Goal: Information Seeking & Learning: Learn about a topic

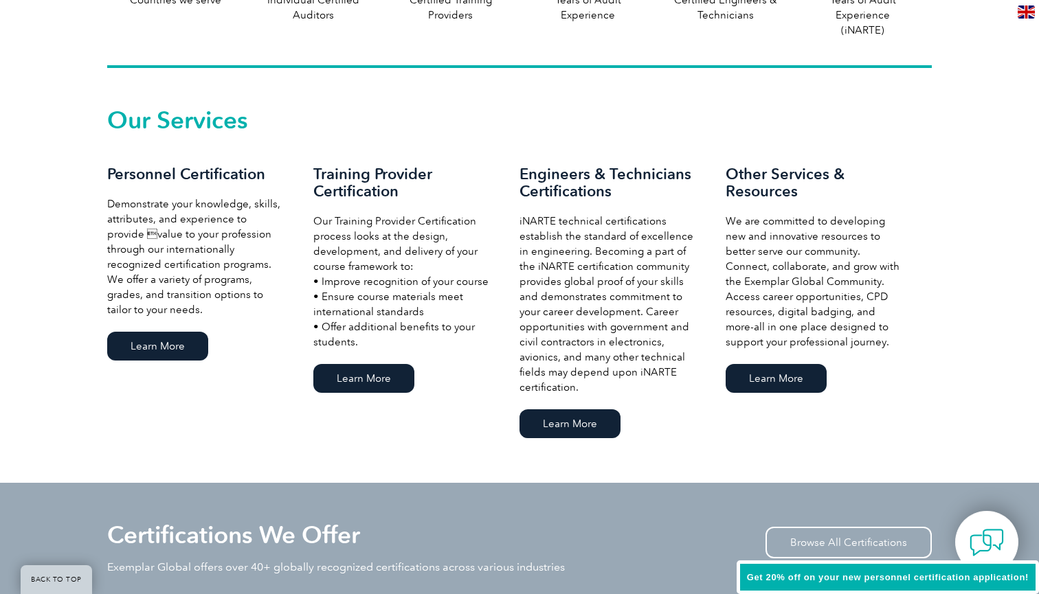
scroll to position [909, 0]
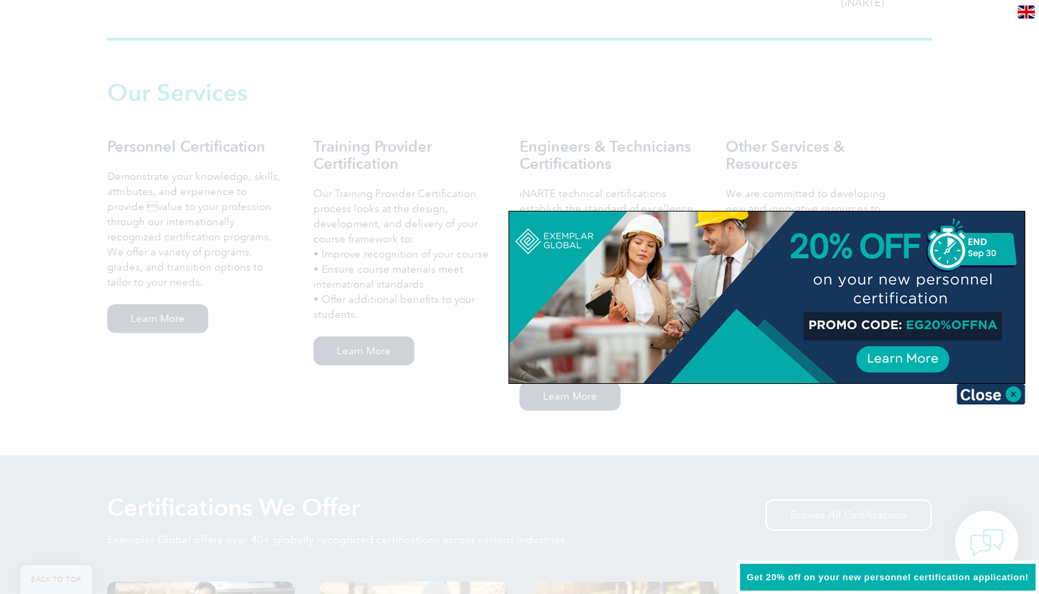
click at [297, 374] on div at bounding box center [519, 297] width 1039 height 594
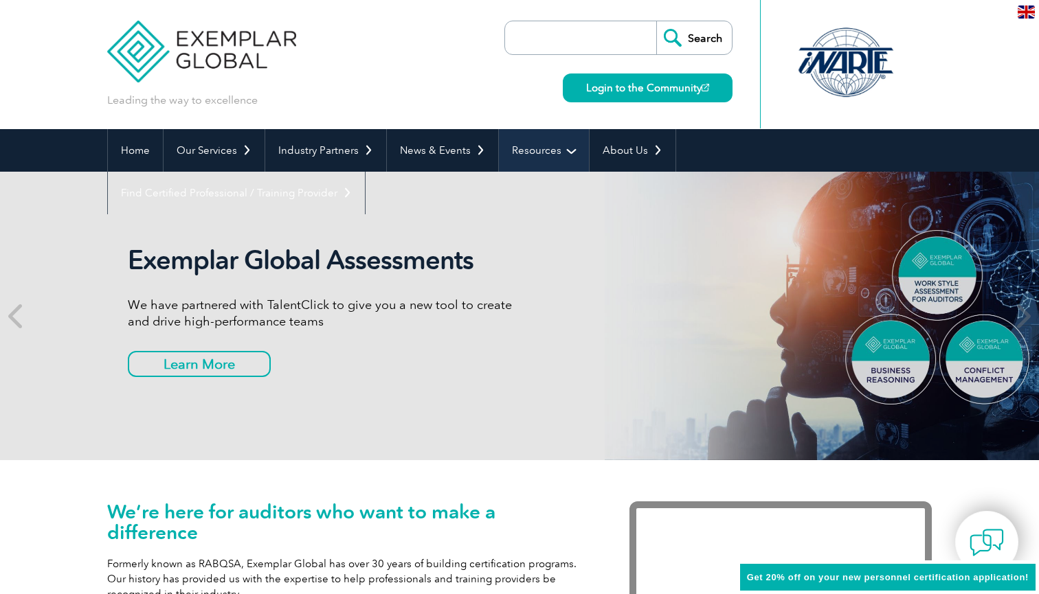
scroll to position [0, 0]
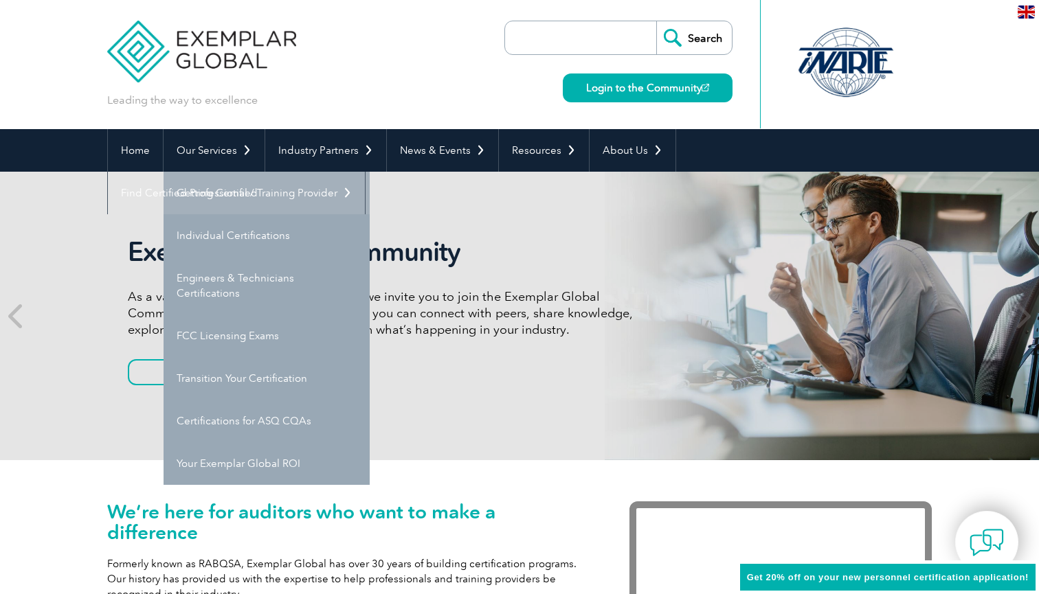
click at [227, 194] on link "Getting Certified" at bounding box center [266, 193] width 206 height 43
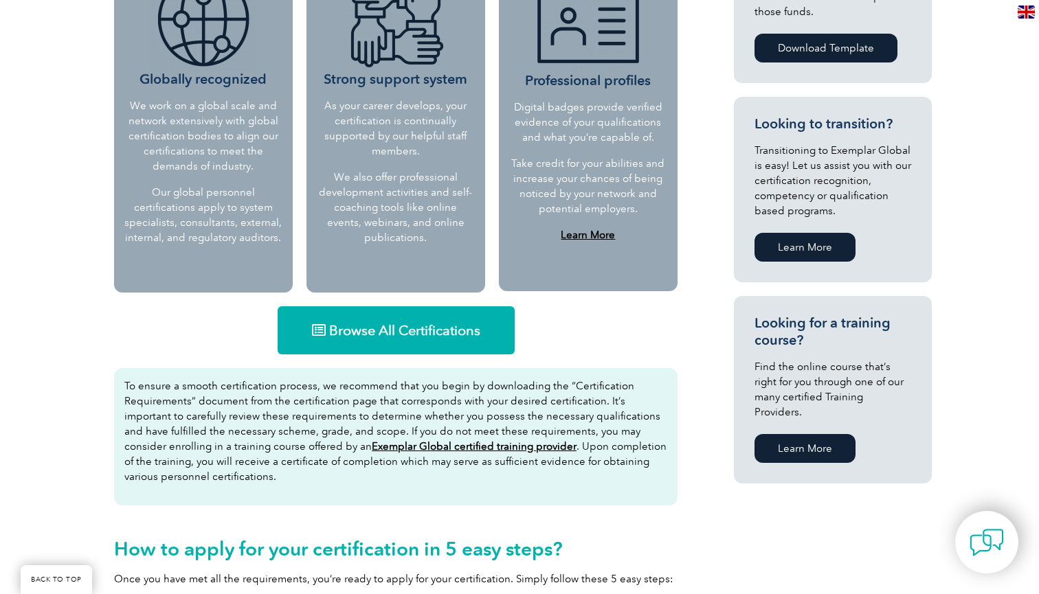
scroll to position [648, 0]
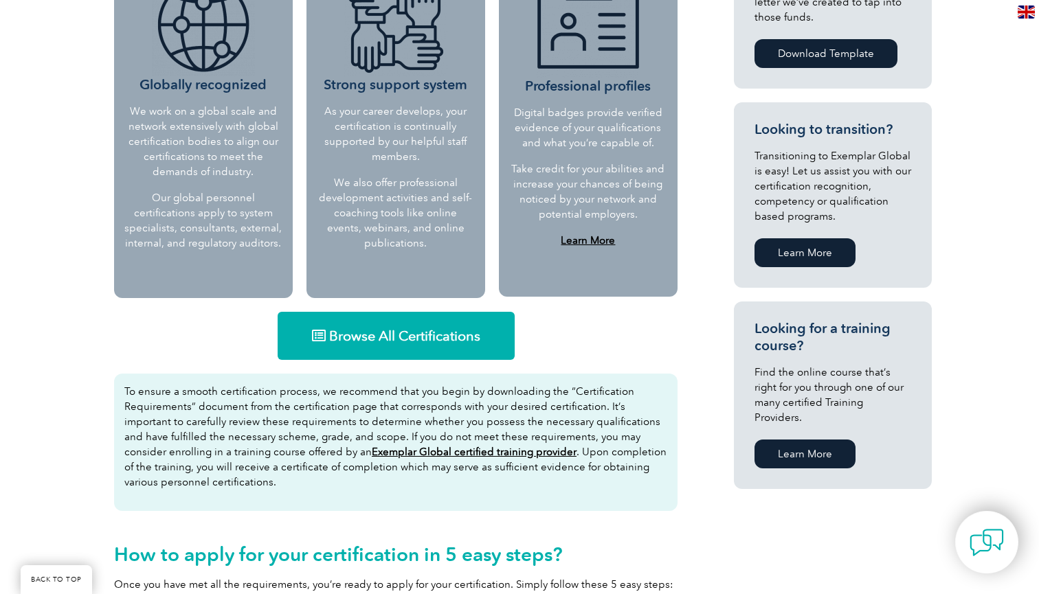
click at [402, 332] on span "Browse All Certifications" at bounding box center [404, 336] width 151 height 14
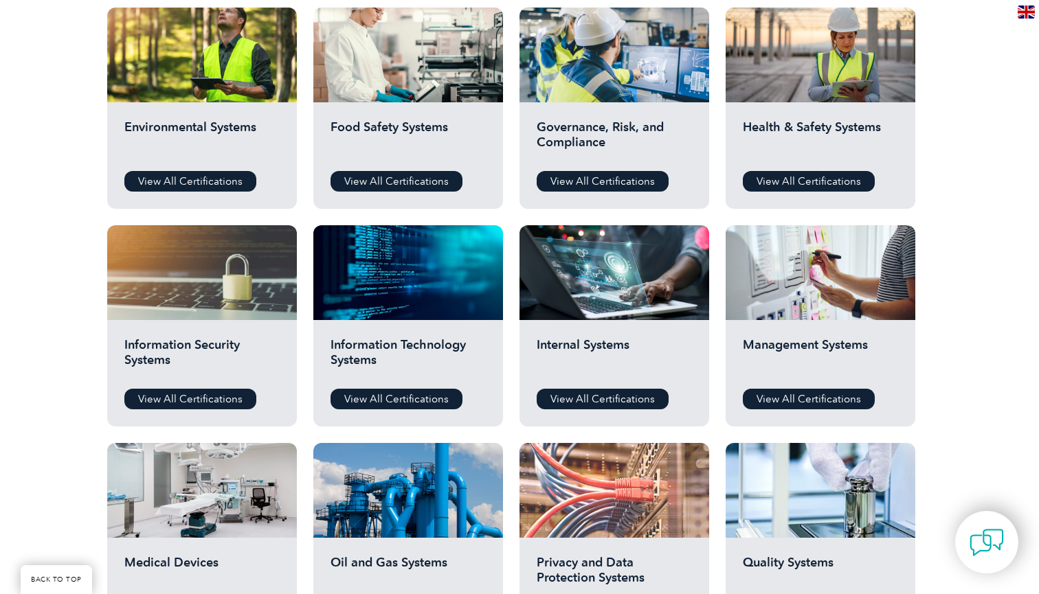
scroll to position [512, 0]
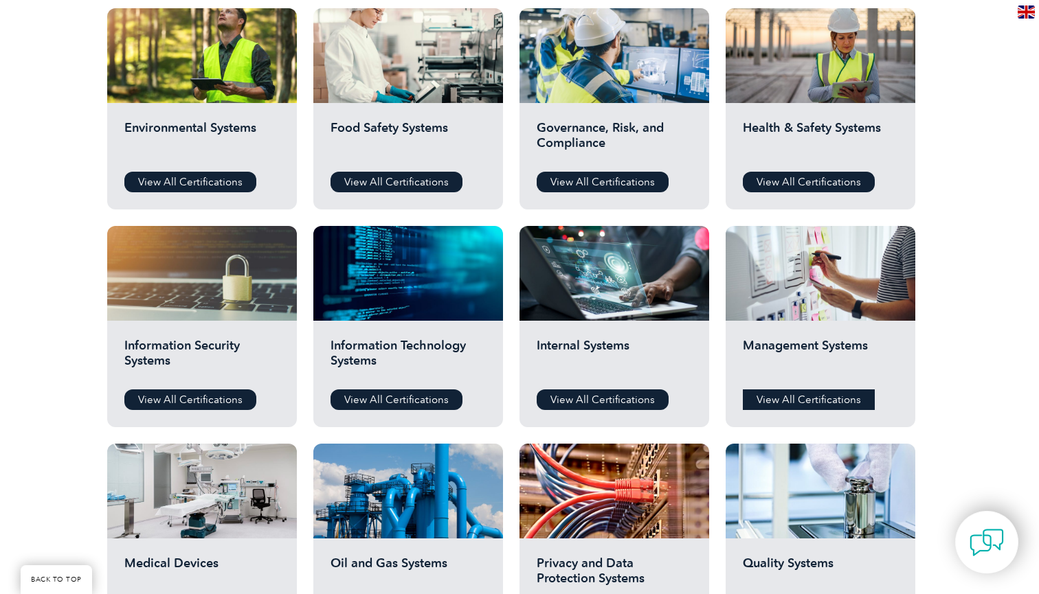
click at [784, 398] on link "View All Certifications" at bounding box center [809, 400] width 132 height 21
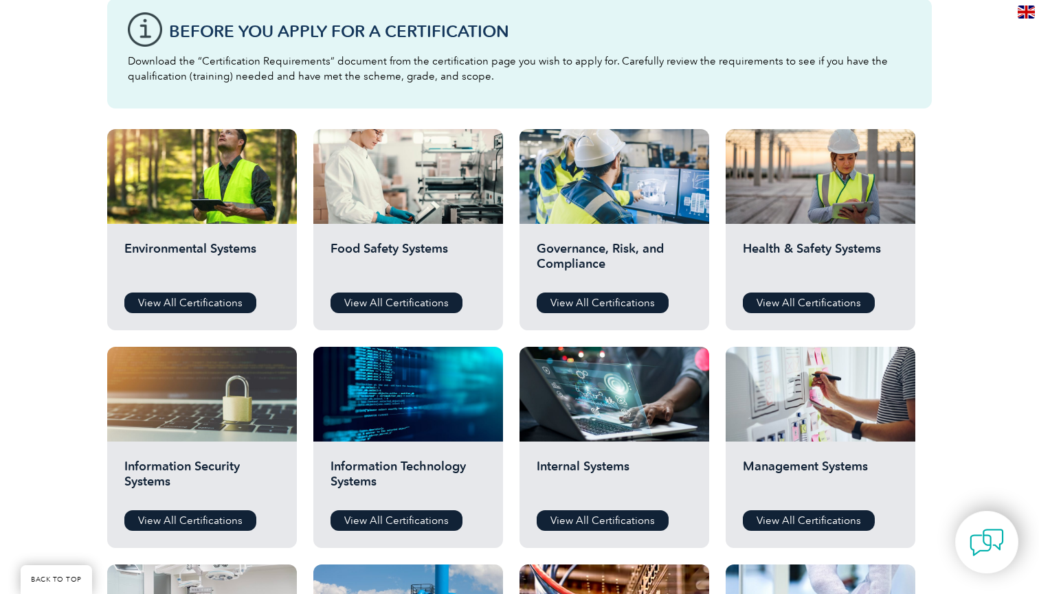
scroll to position [389, 0]
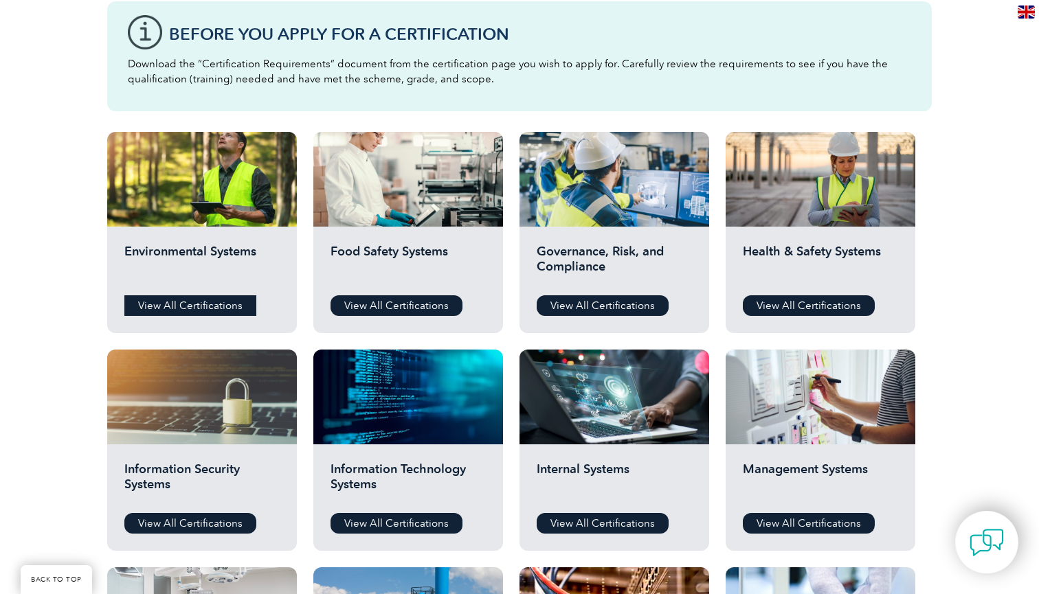
click at [202, 306] on link "View All Certifications" at bounding box center [190, 305] width 132 height 21
click at [571, 300] on link "View All Certifications" at bounding box center [603, 305] width 132 height 21
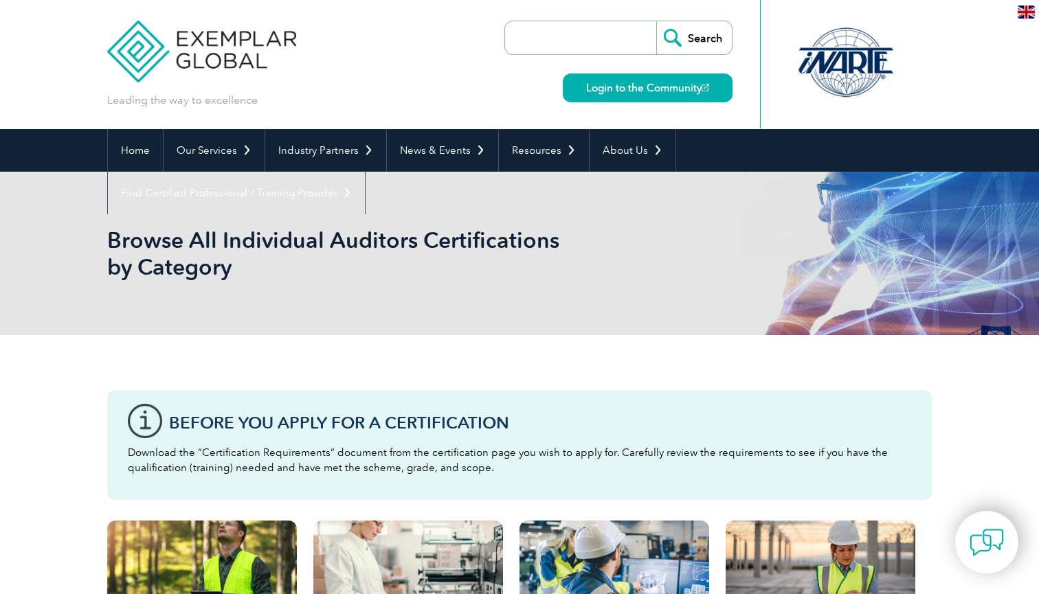
scroll to position [0, 0]
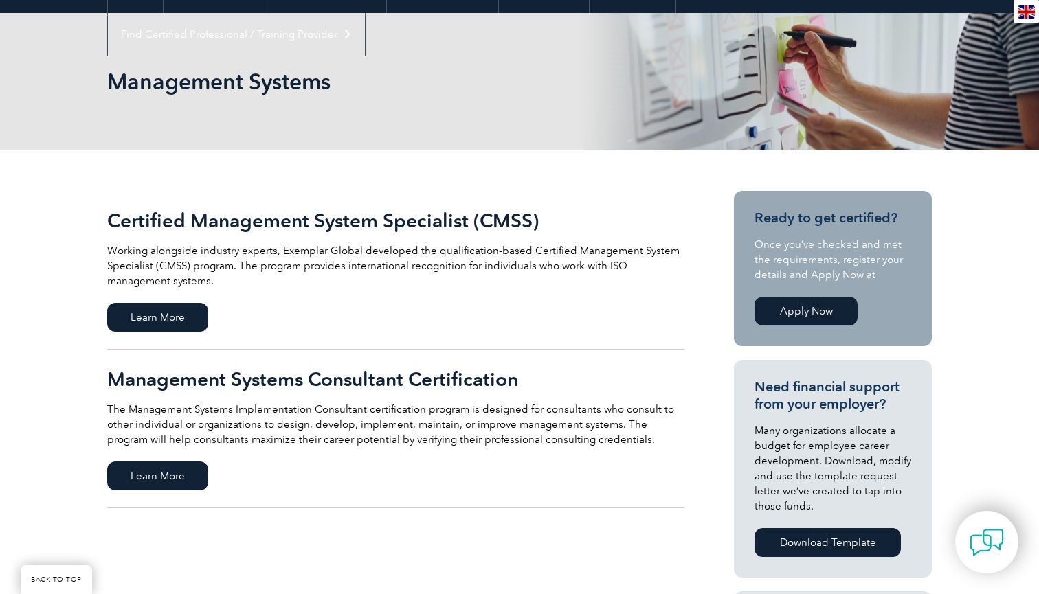
scroll to position [165, 0]
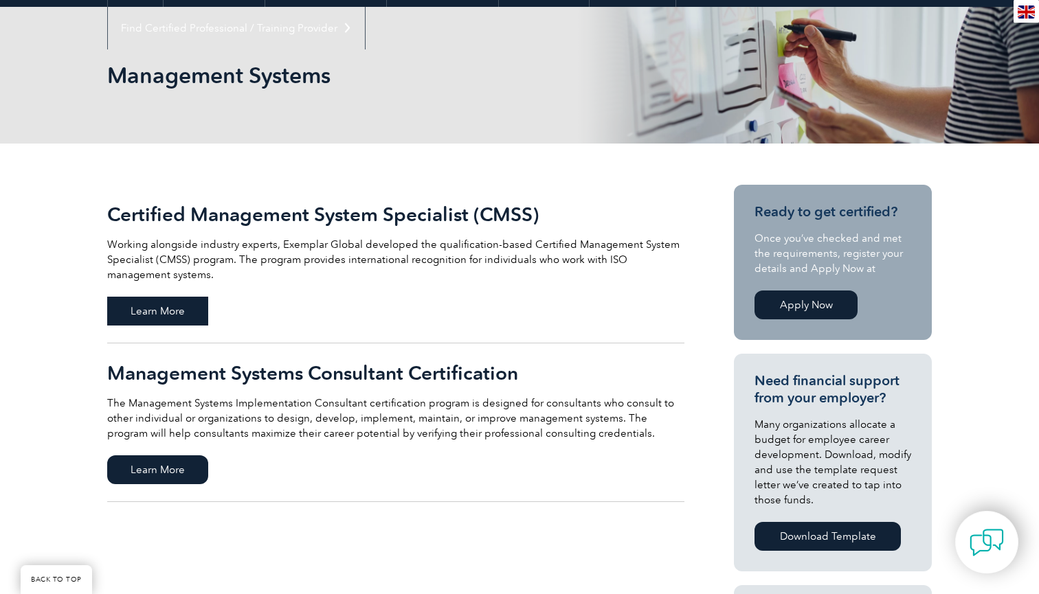
click at [172, 307] on span "Learn More" at bounding box center [157, 311] width 101 height 29
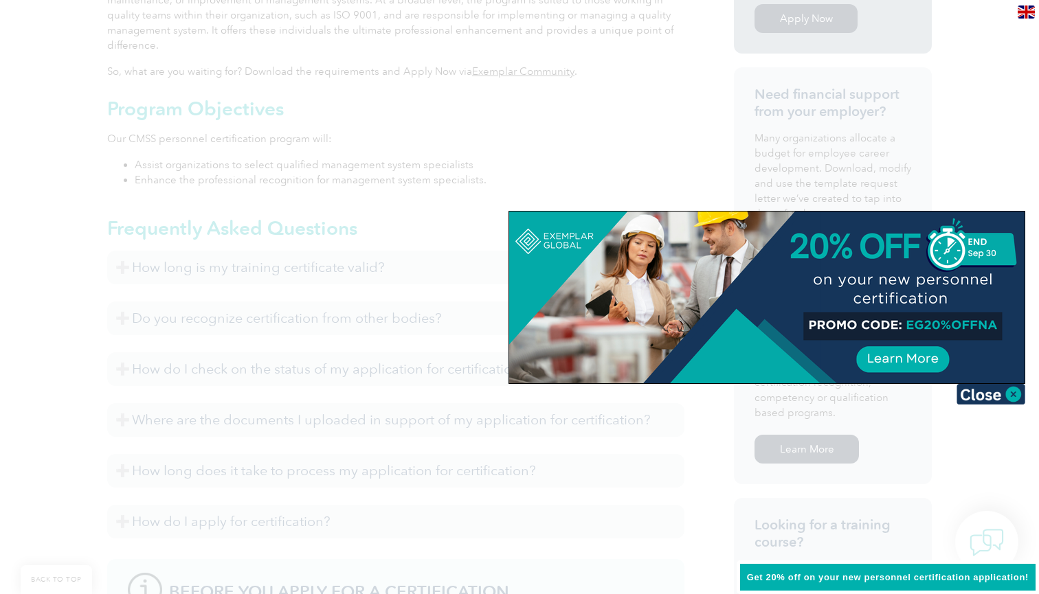
scroll to position [550, 0]
click at [667, 137] on div at bounding box center [519, 297] width 1039 height 594
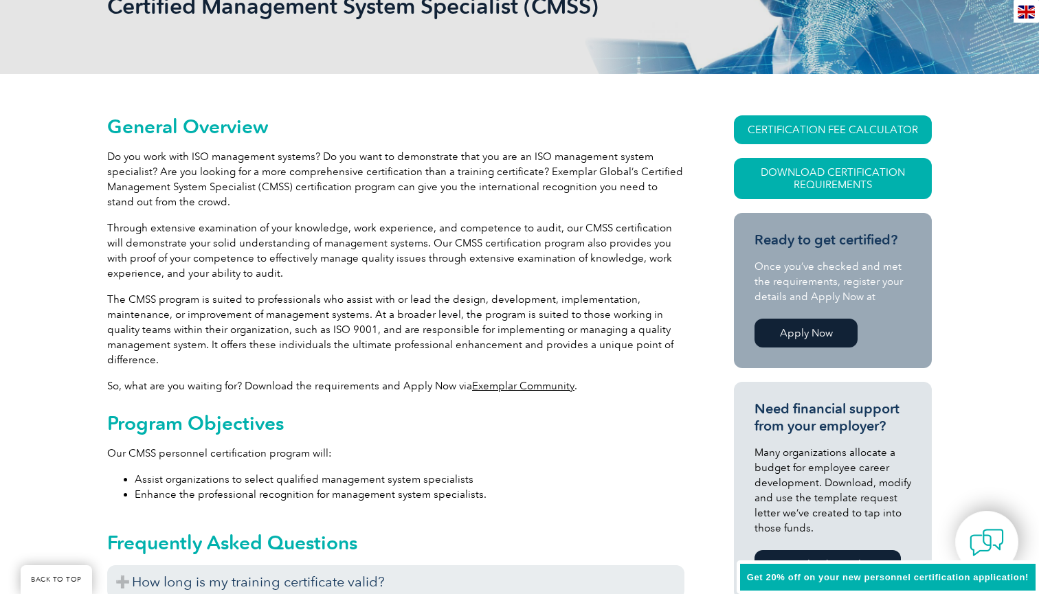
scroll to position [232, 0]
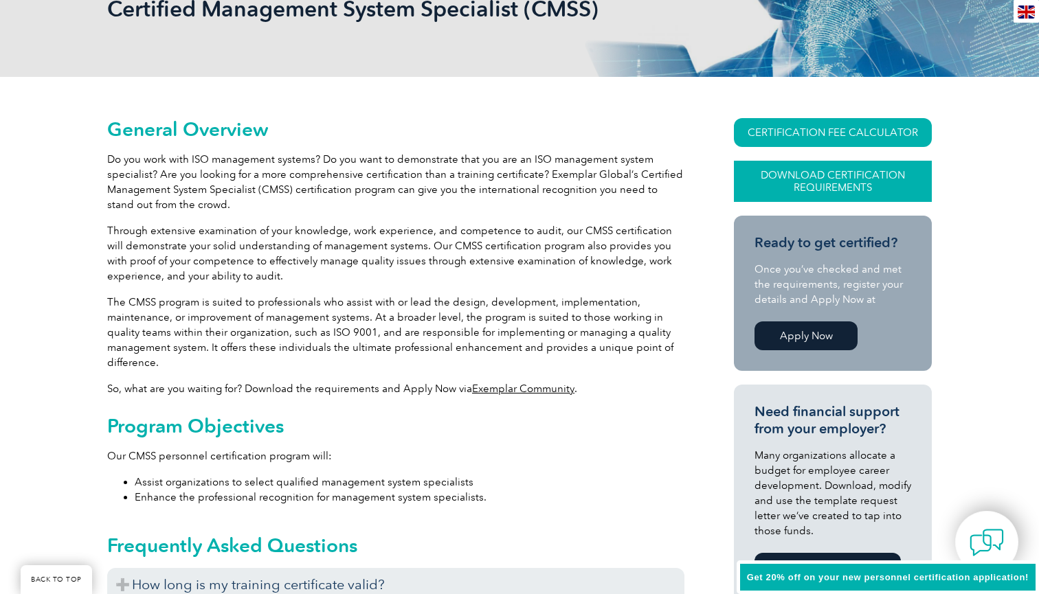
click at [810, 190] on link "Download Certification Requirements" at bounding box center [833, 181] width 198 height 41
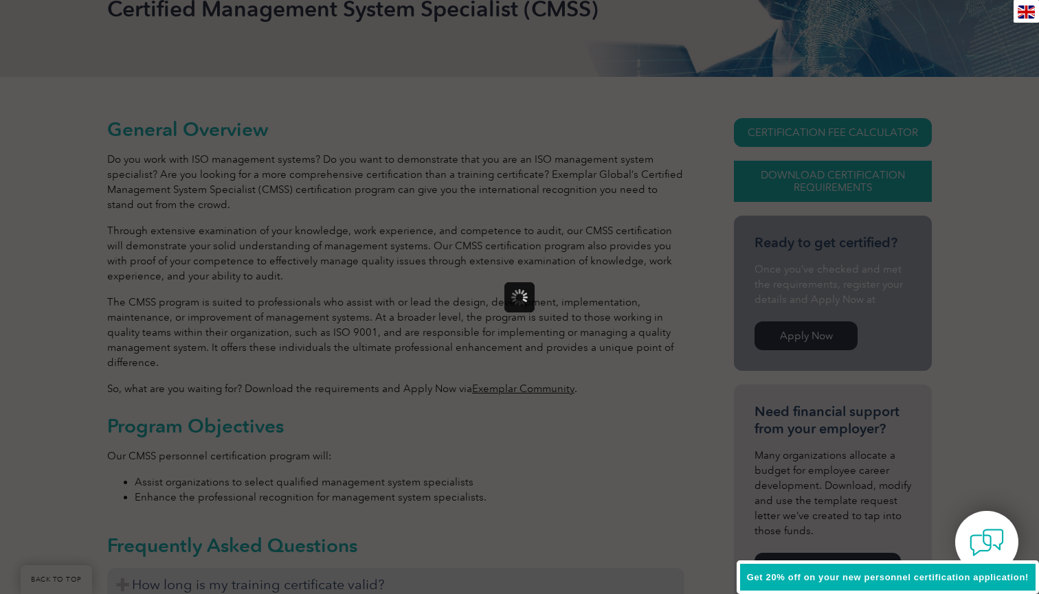
scroll to position [0, 0]
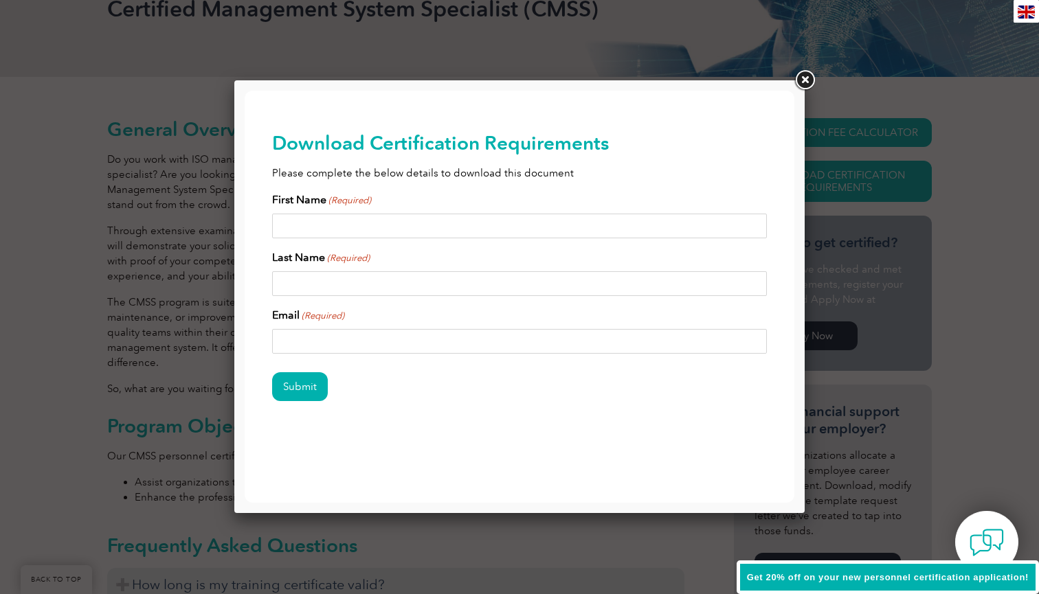
click at [809, 80] on link at bounding box center [804, 80] width 25 height 25
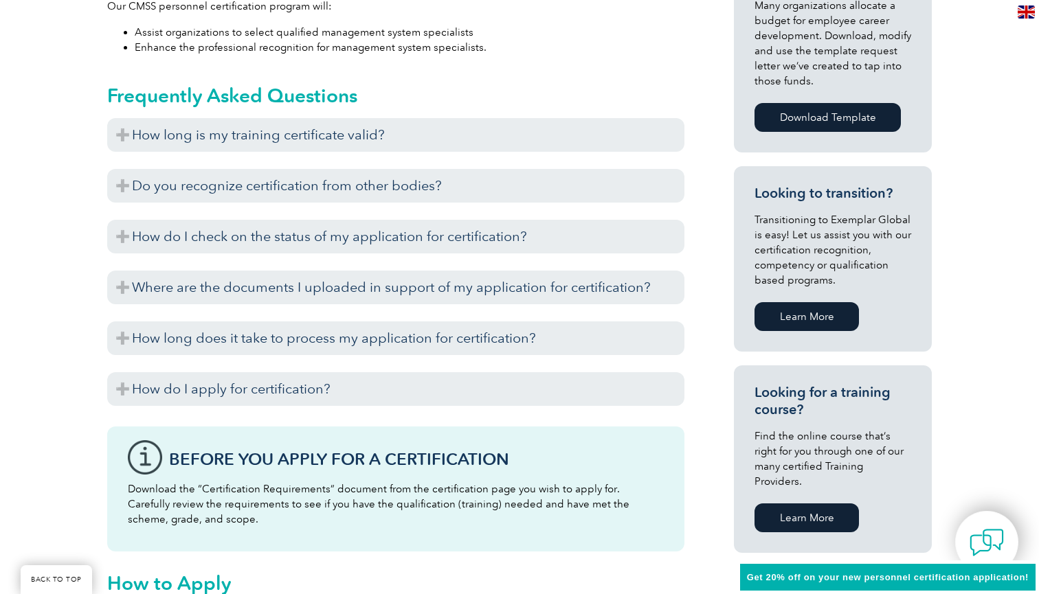
scroll to position [677, 0]
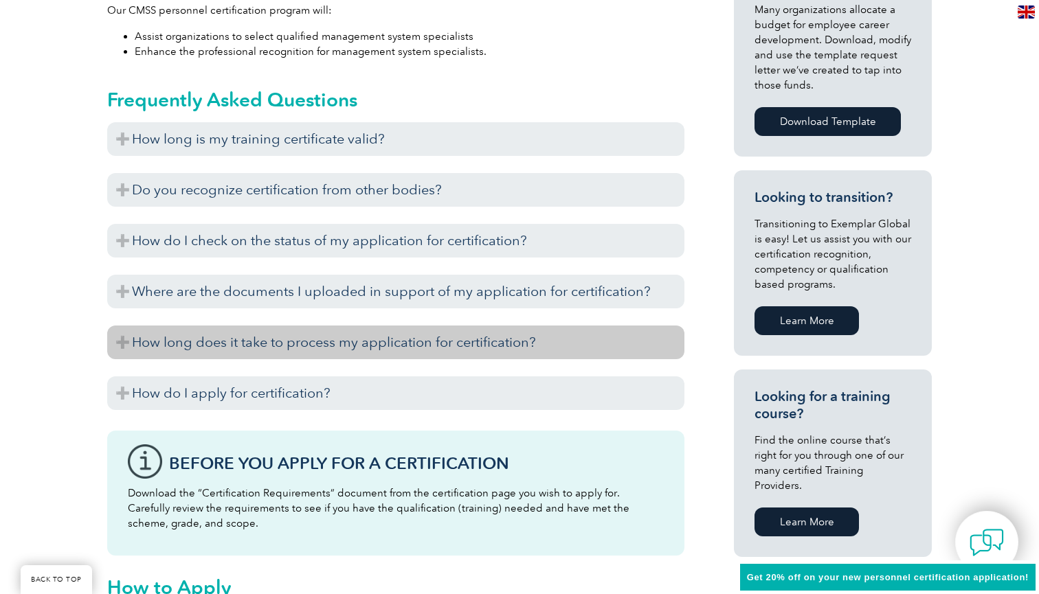
click at [508, 334] on h3 "How long does it take to process my application for certification?" at bounding box center [395, 343] width 577 height 34
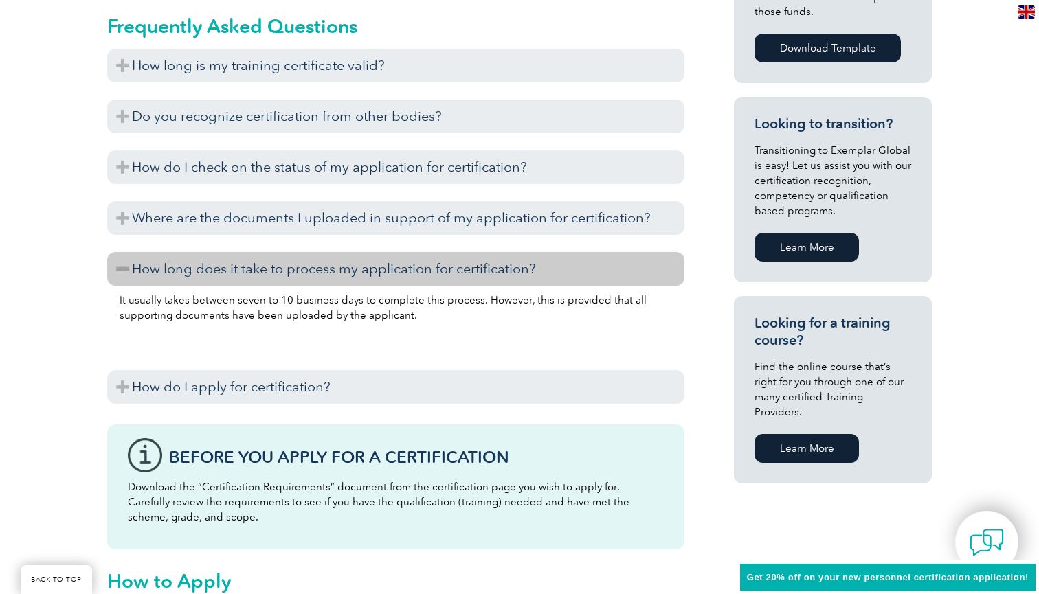
scroll to position [754, 0]
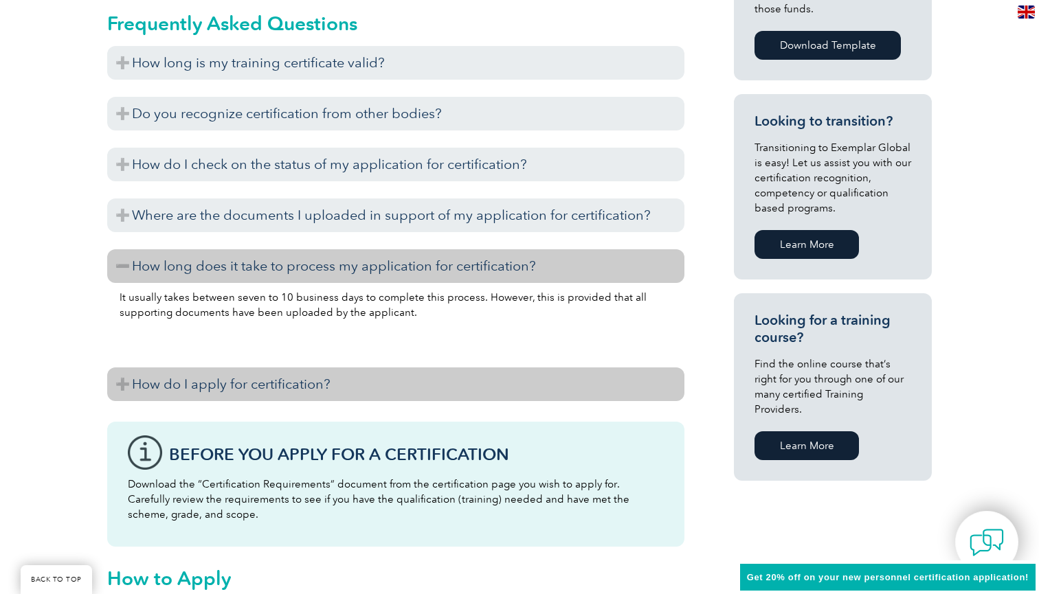
click at [317, 391] on h3 "How do I apply for certification?" at bounding box center [395, 385] width 577 height 34
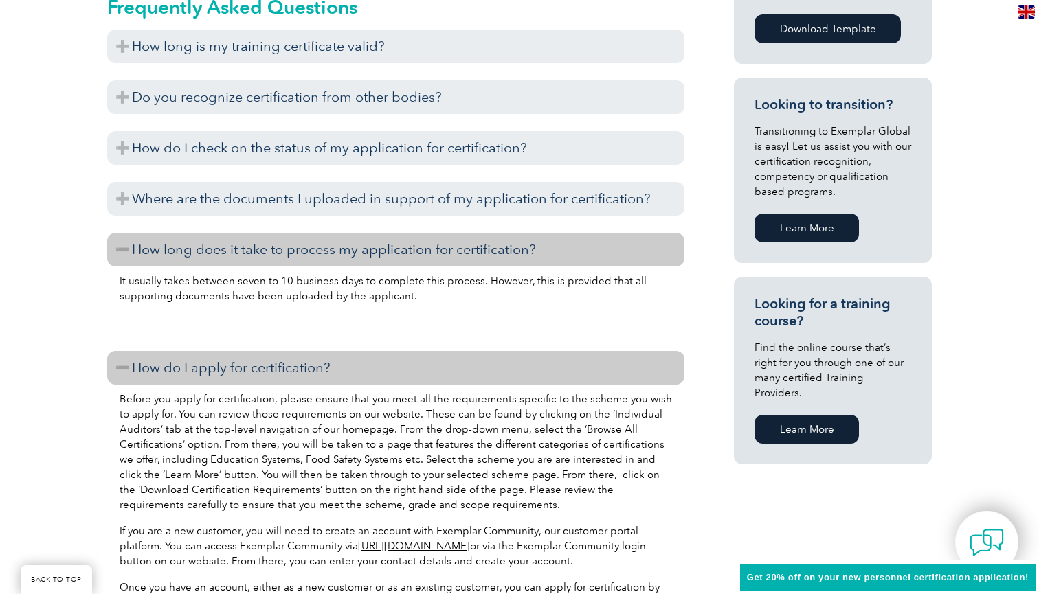
scroll to position [545, 0]
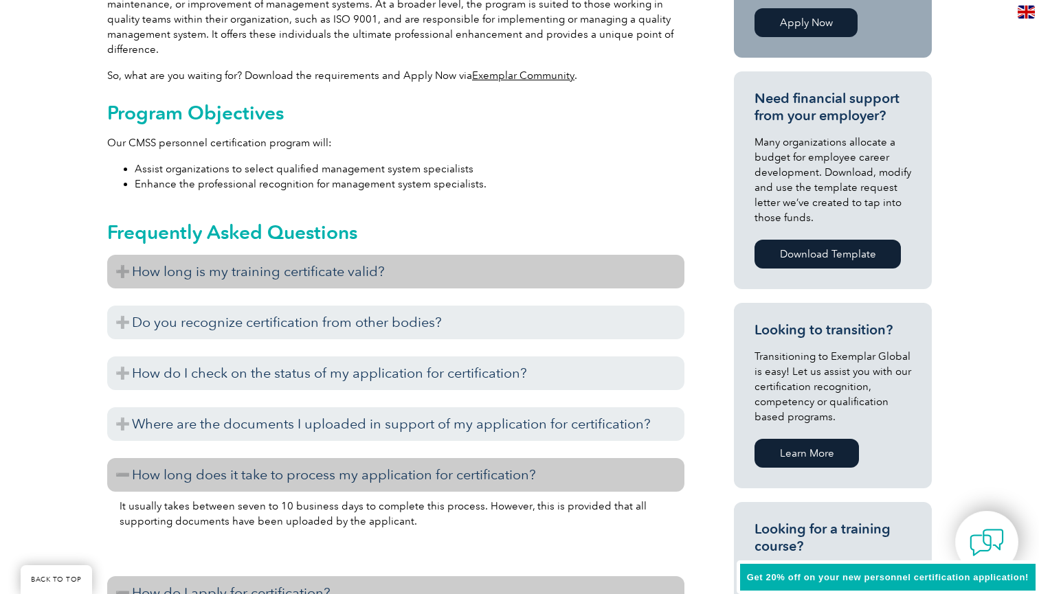
click at [271, 269] on h3 "How long is my training certificate valid?" at bounding box center [395, 272] width 577 height 34
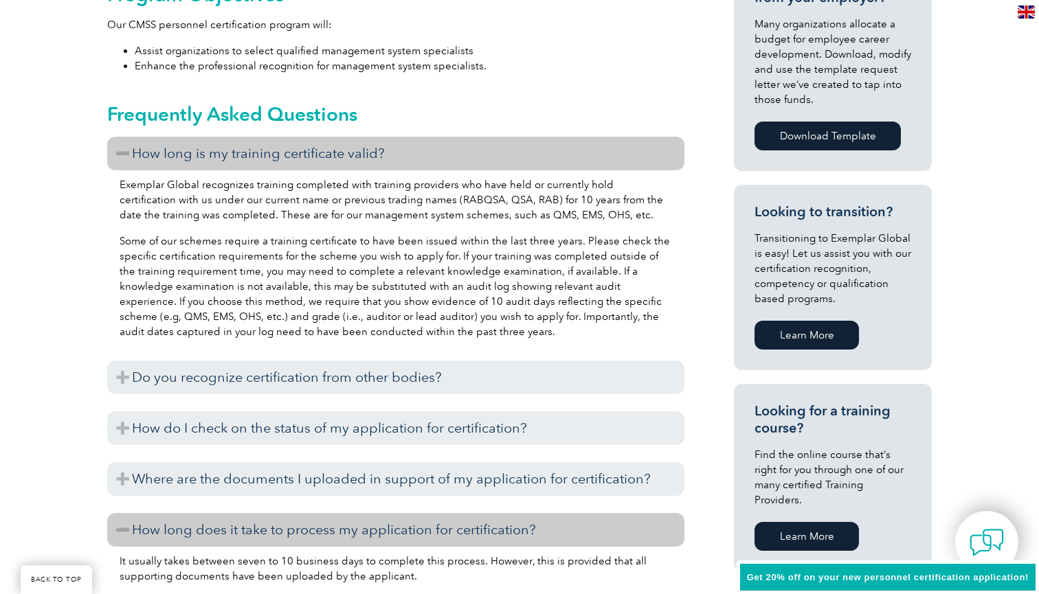
scroll to position [669, 0]
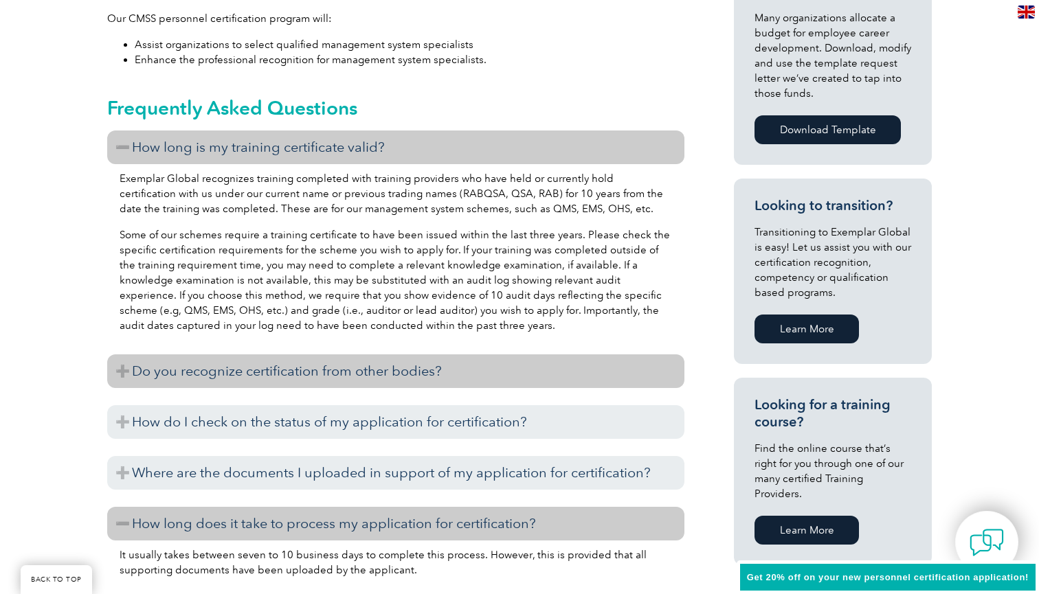
click at [300, 372] on h3 "Do you recognize certification from other bodies?" at bounding box center [395, 371] width 577 height 34
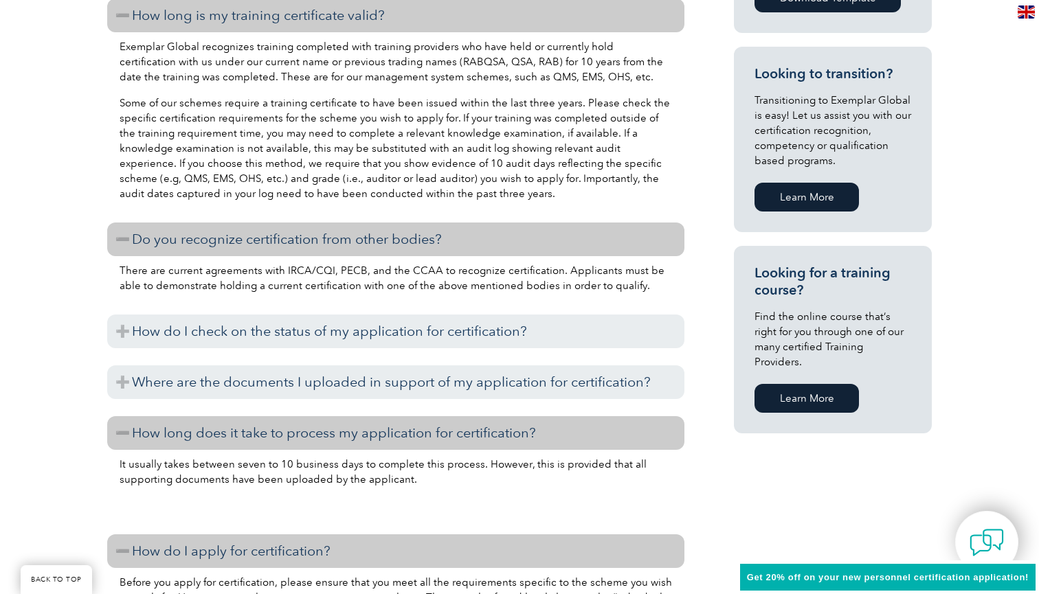
scroll to position [805, 0]
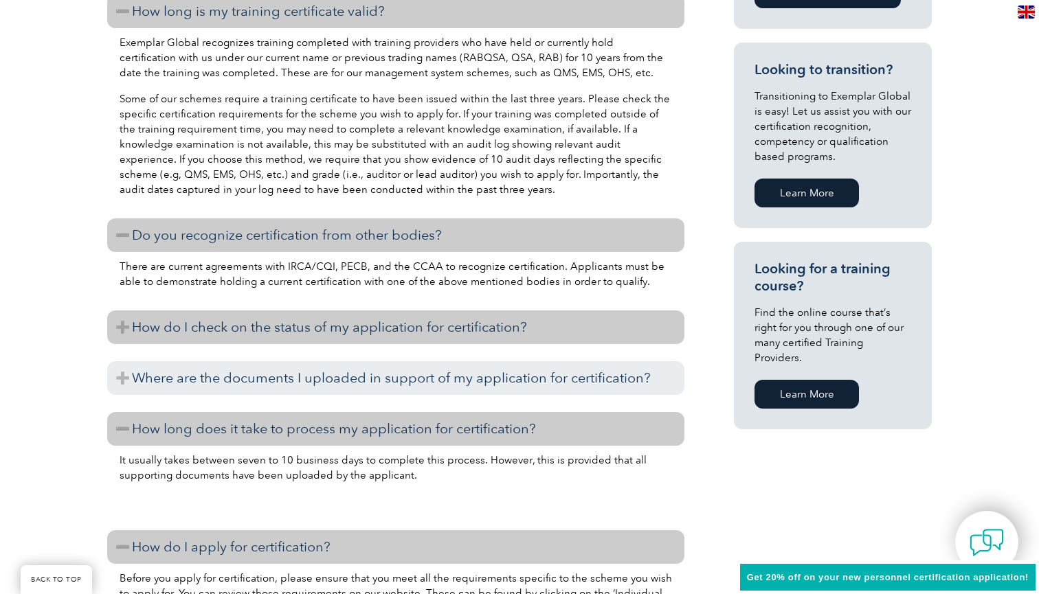
click at [284, 327] on h3 "How do I check on the status of my application for certification?" at bounding box center [395, 328] width 577 height 34
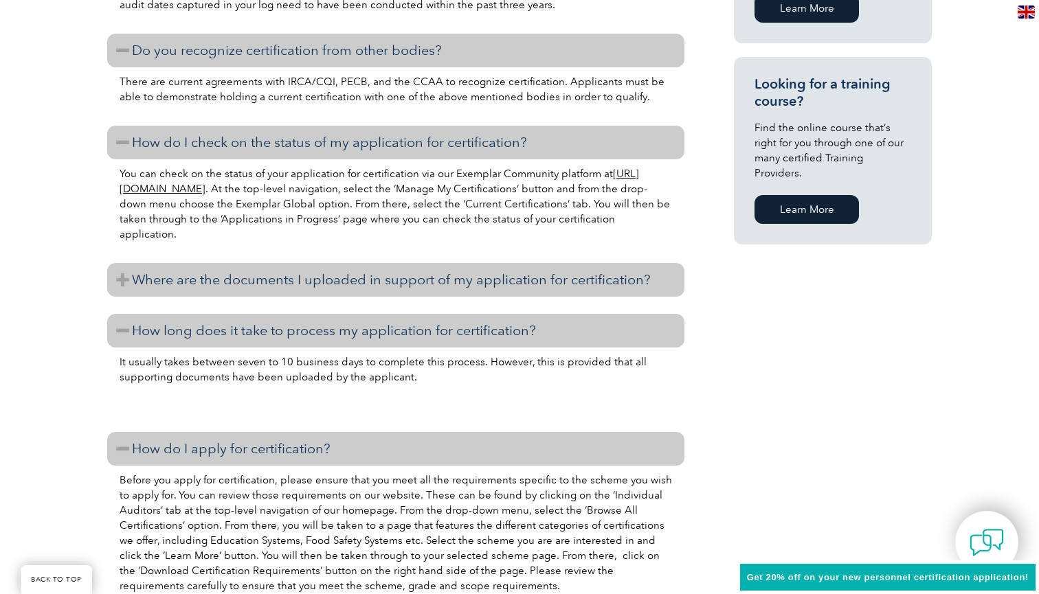
scroll to position [1054, 0]
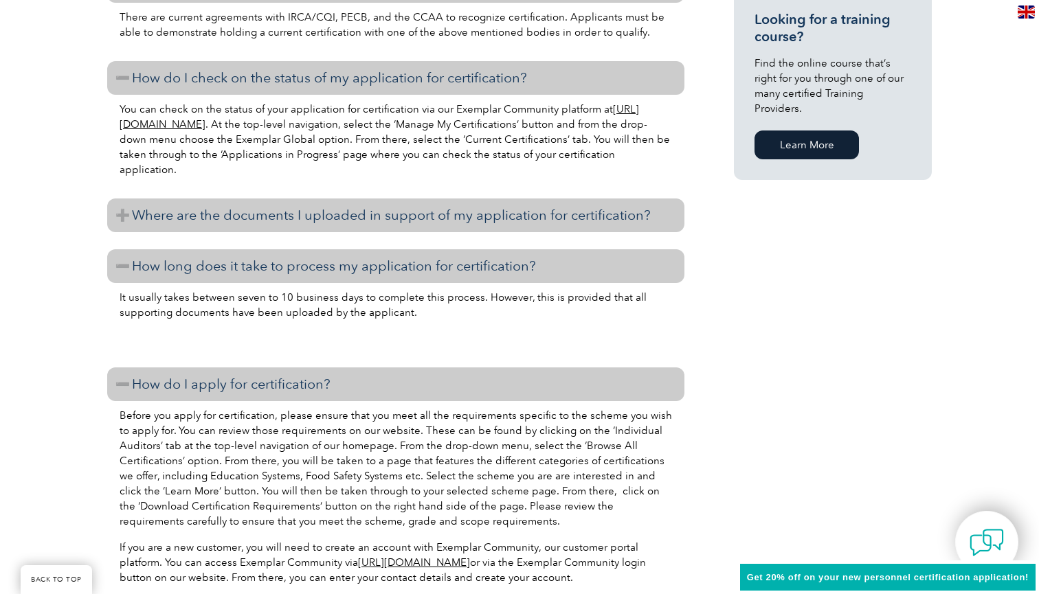
click at [254, 225] on h3 "Where are the documents I uploaded in support of my application for certificati…" at bounding box center [395, 216] width 577 height 34
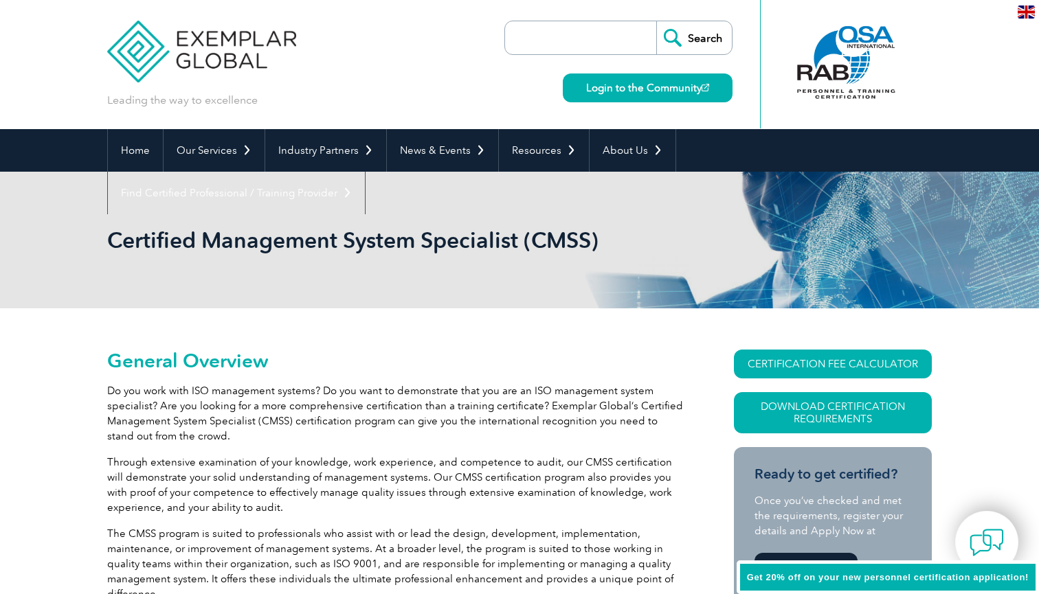
scroll to position [0, 0]
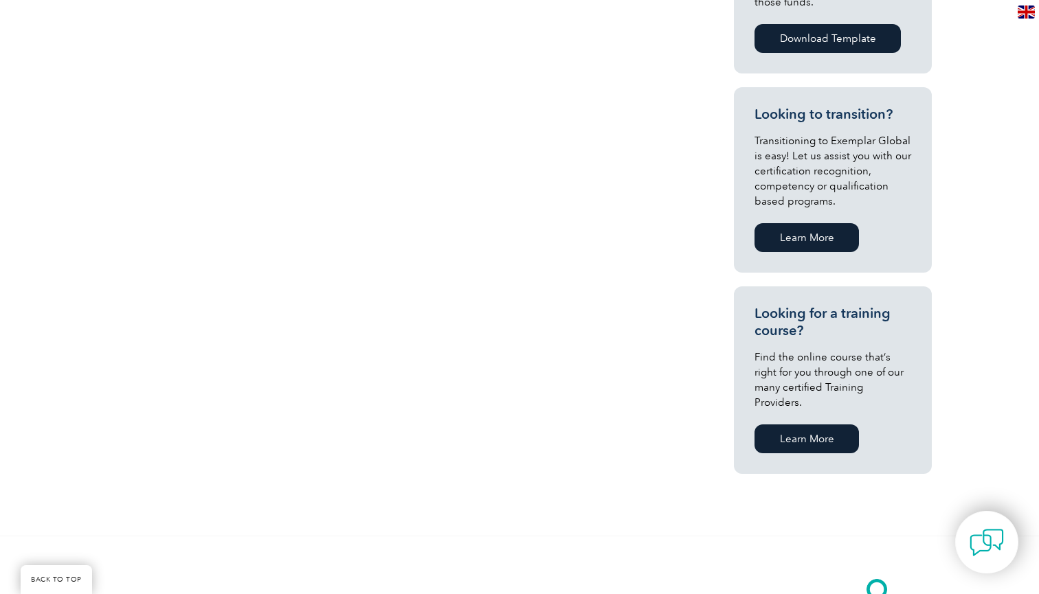
scroll to position [195, 0]
